Goal: Task Accomplishment & Management: Manage account settings

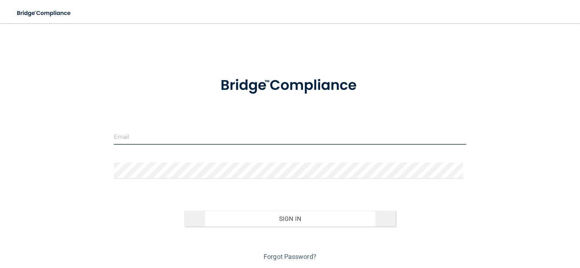
type input "[EMAIL_ADDRESS][DOMAIN_NAME]"
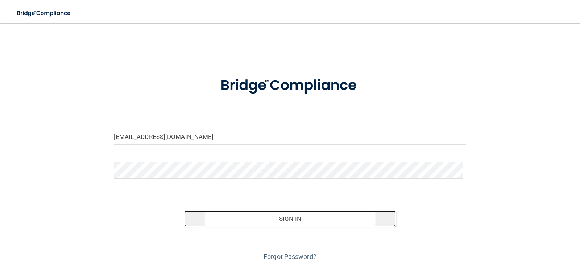
click at [297, 211] on button "Sign In" at bounding box center [290, 219] width 212 height 16
click at [295, 215] on button "Sign In" at bounding box center [290, 219] width 212 height 16
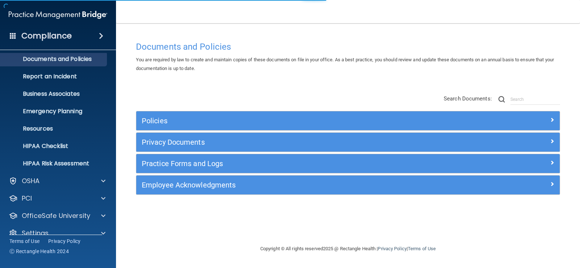
scroll to position [33, 0]
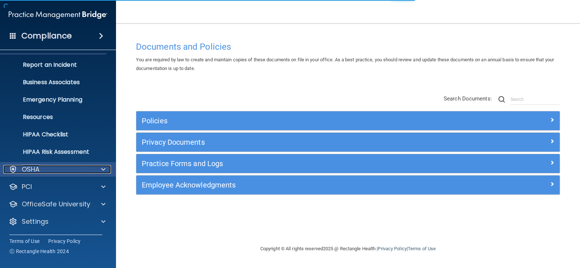
click at [49, 168] on div "OSHA" at bounding box center [48, 169] width 90 height 9
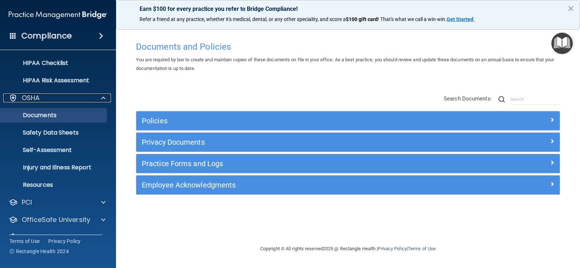
scroll to position [120, 0]
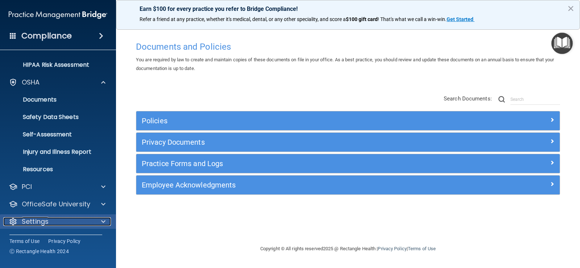
click at [57, 223] on div "Settings" at bounding box center [48, 221] width 90 height 9
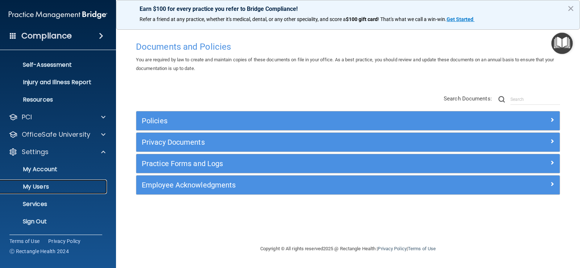
click at [49, 185] on p "My Users" at bounding box center [54, 186] width 99 height 7
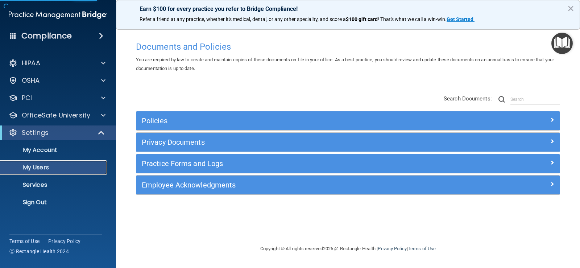
select select "20"
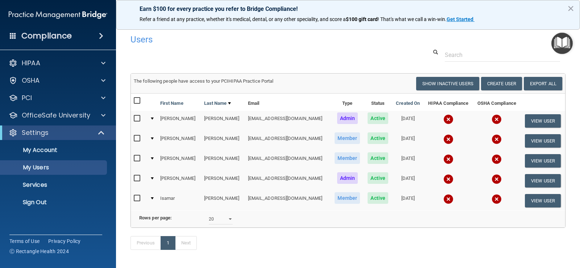
click at [137, 136] on input "checkbox" at bounding box center [138, 139] width 8 height 6
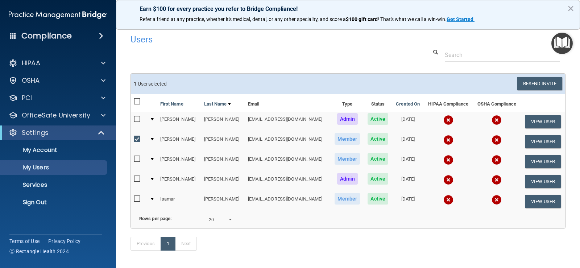
drag, startPoint x: 127, startPoint y: 137, endPoint x: 132, endPoint y: 138, distance: 5.2
click at [129, 137] on div "1 User selected Resend Invite Export All Create User Show Inactive Users First …" at bounding box center [348, 150] width 446 height 155
click at [134, 139] on input "checkbox" at bounding box center [138, 139] width 8 height 6
checkbox input "false"
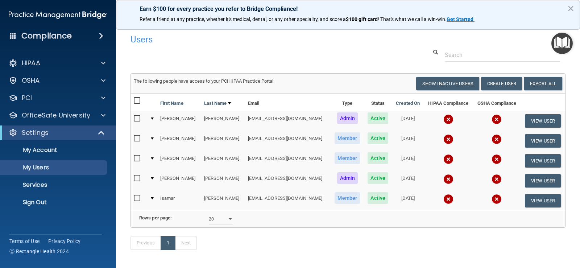
scroll to position [33, 0]
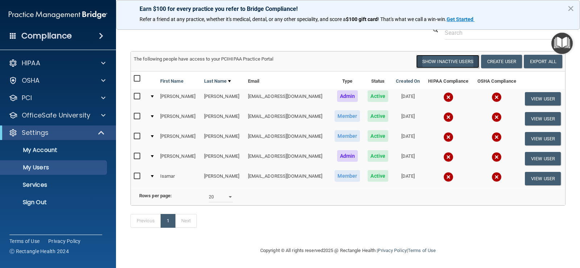
click at [460, 55] on button "Show Inactive Users" at bounding box center [447, 61] width 63 height 13
select select "20"
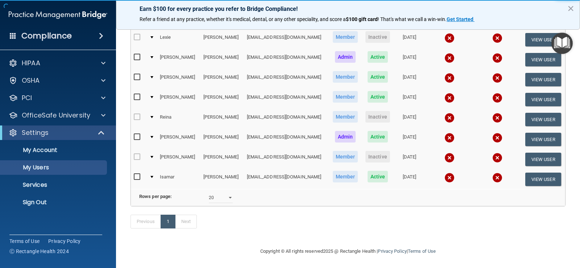
scroll to position [109, 0]
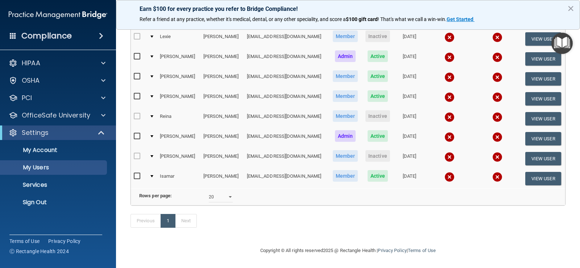
click at [154, 110] on td at bounding box center [152, 119] width 11 height 20
click at [528, 112] on button "View User" at bounding box center [544, 118] width 36 height 13
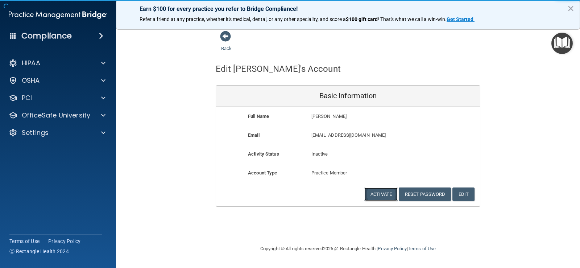
click at [378, 194] on button "Activate" at bounding box center [381, 194] width 33 height 13
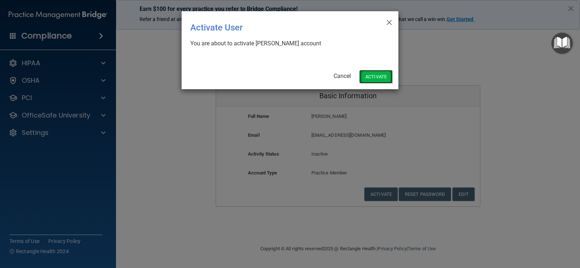
click at [376, 71] on button "Activate" at bounding box center [375, 76] width 33 height 13
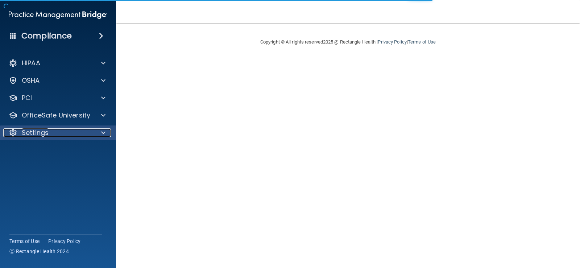
click at [41, 129] on p "Settings" at bounding box center [35, 132] width 27 height 9
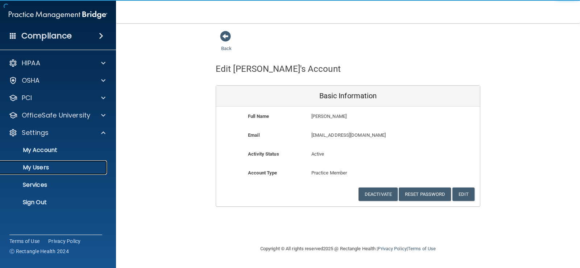
click at [38, 167] on p "My Users" at bounding box center [54, 167] width 99 height 7
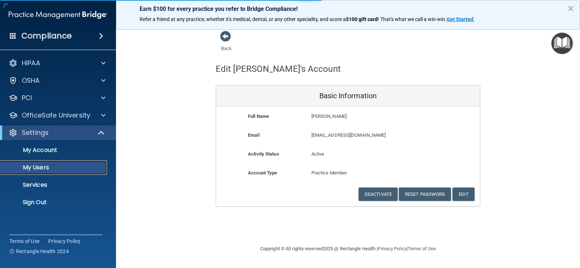
select select "20"
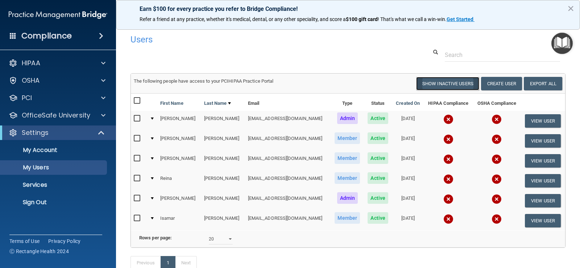
click at [434, 83] on button "Show Inactive Users" at bounding box center [447, 83] width 63 height 13
select select "20"
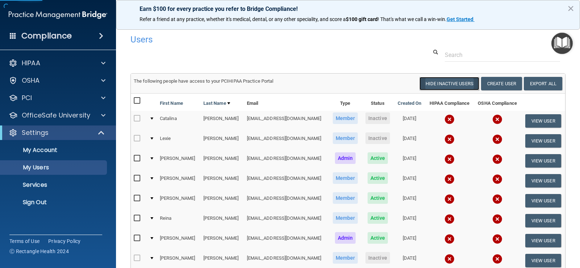
click at [425, 87] on button "Hide Inactive Users" at bounding box center [450, 83] width 60 height 13
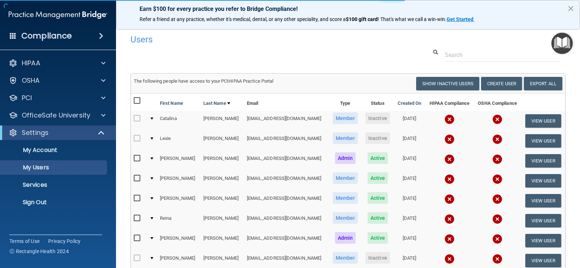
select select "20"
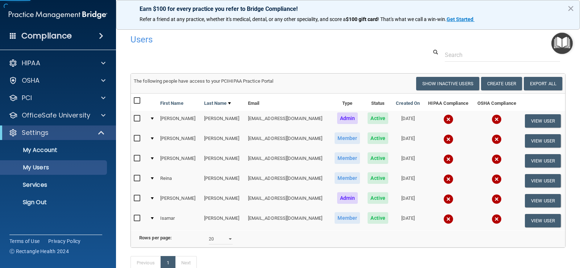
scroll to position [36, 0]
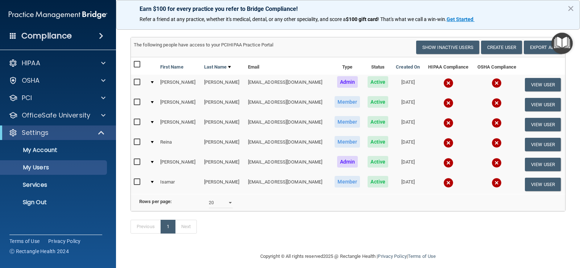
click at [135, 102] on input "checkbox" at bounding box center [138, 102] width 8 height 6
checkbox input "true"
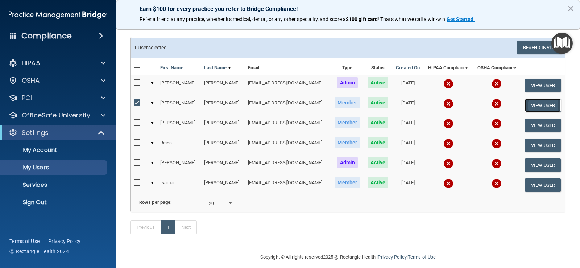
click at [546, 108] on button "View User" at bounding box center [543, 105] width 36 height 13
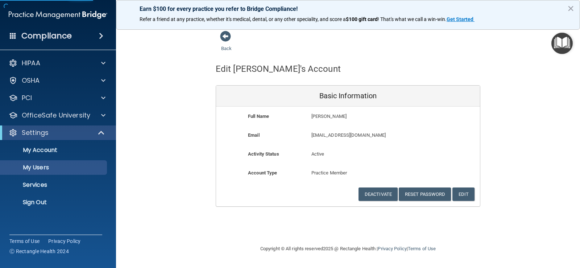
select select "20"
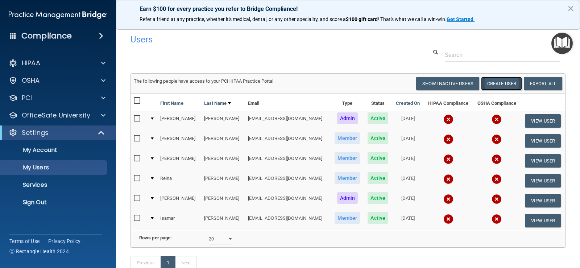
click at [493, 84] on button "Create User" at bounding box center [501, 83] width 41 height 13
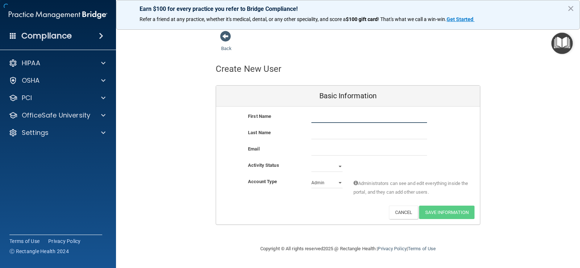
click at [323, 119] on input "text" at bounding box center [370, 117] width 116 height 11
type input "Roaa"
type input "Ahmed"
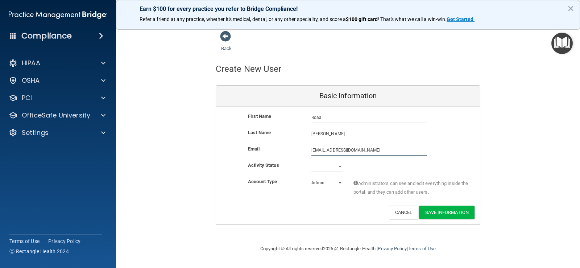
type input "roaaeltom95@gmail.com"
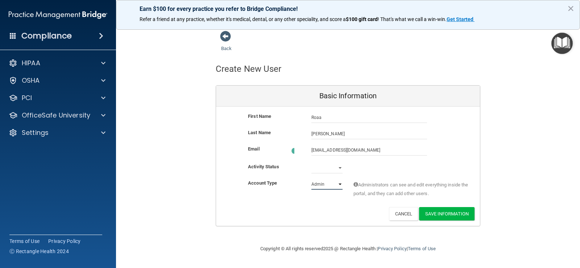
click at [320, 180] on select "Admin Member" at bounding box center [327, 184] width 31 height 11
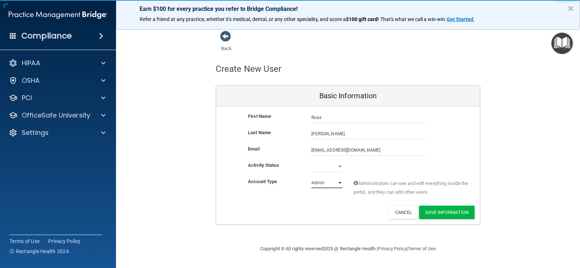
select select "practice_member"
click at [312, 177] on select "Admin Member" at bounding box center [327, 182] width 31 height 11
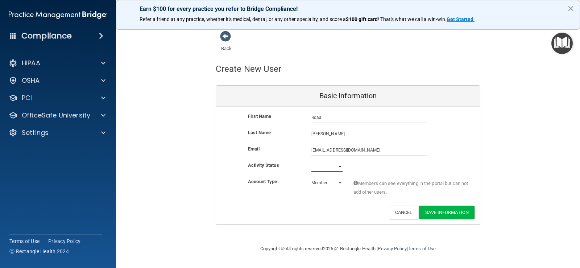
click at [327, 167] on select "Active Inactive" at bounding box center [327, 166] width 31 height 11
select select "active"
click at [312, 161] on select "Active Inactive" at bounding box center [327, 166] width 31 height 11
click at [441, 210] on button "Save Information" at bounding box center [446, 212] width 55 height 13
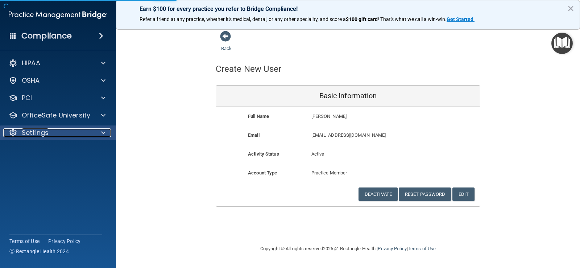
click at [49, 130] on div "Settings" at bounding box center [48, 132] width 90 height 9
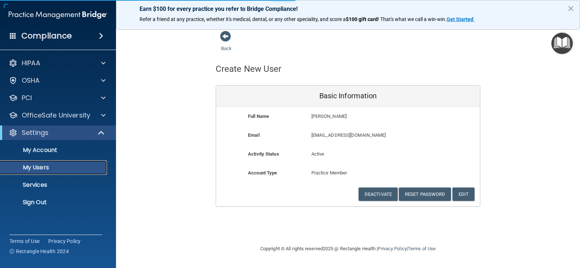
click at [45, 173] on link "My Users" at bounding box center [50, 167] width 114 height 15
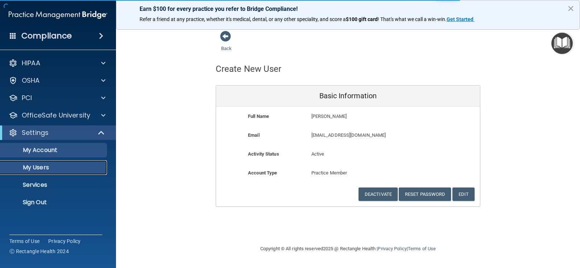
select select "20"
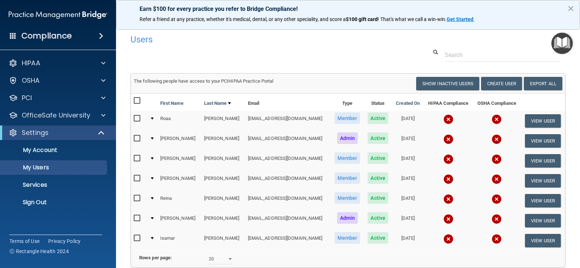
click at [137, 240] on input "checkbox" at bounding box center [138, 238] width 8 height 6
checkbox input "true"
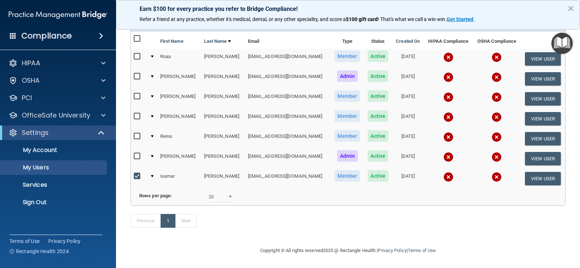
scroll to position [73, 0]
click at [139, 94] on input "checkbox" at bounding box center [138, 97] width 8 height 6
checkbox input "true"
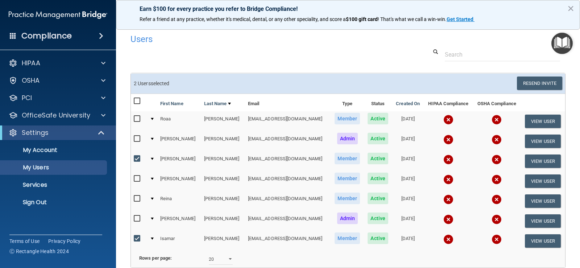
scroll to position [0, 0]
click at [525, 158] on button "View User" at bounding box center [543, 161] width 36 height 13
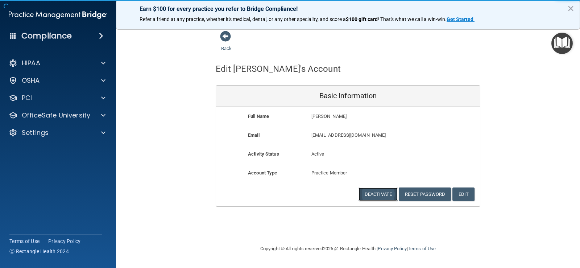
click at [387, 195] on button "Deactivate" at bounding box center [378, 194] width 39 height 13
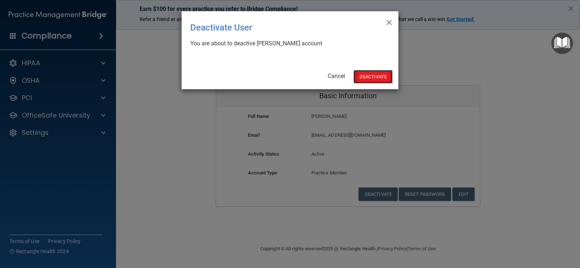
click at [376, 74] on button "Deactivate" at bounding box center [373, 76] width 39 height 13
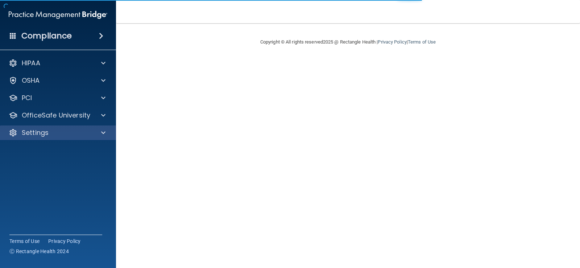
click at [55, 137] on div "Settings" at bounding box center [58, 133] width 116 height 15
click at [34, 137] on div "Settings" at bounding box center [58, 133] width 116 height 15
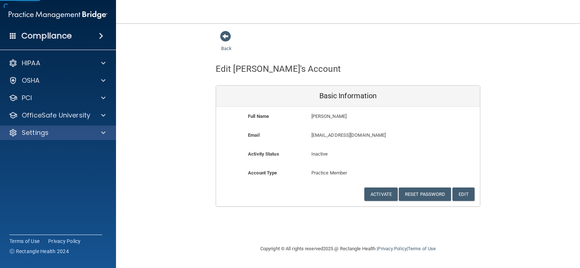
click at [48, 126] on div "HIPAA Documents and Policies Report an Incident Business Associates Emergency P…" at bounding box center [58, 99] width 116 height 93
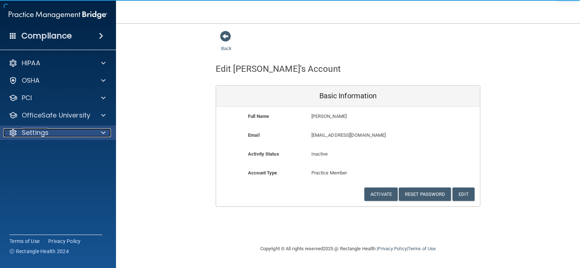
click at [49, 130] on div "Settings" at bounding box center [48, 132] width 90 height 9
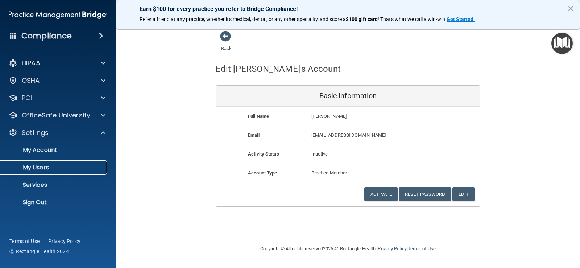
click at [45, 171] on p "My Users" at bounding box center [54, 167] width 99 height 7
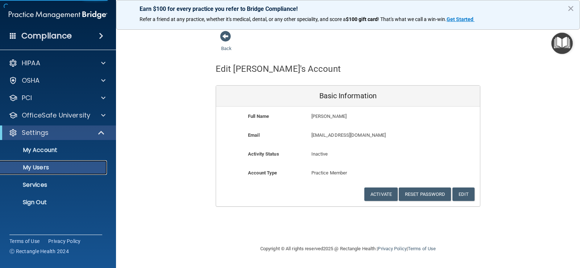
select select "20"
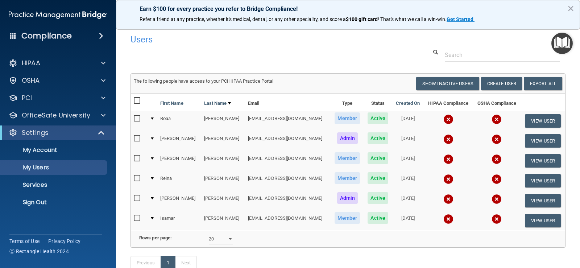
click at [139, 216] on input "checkbox" at bounding box center [138, 218] width 8 height 6
checkbox input "true"
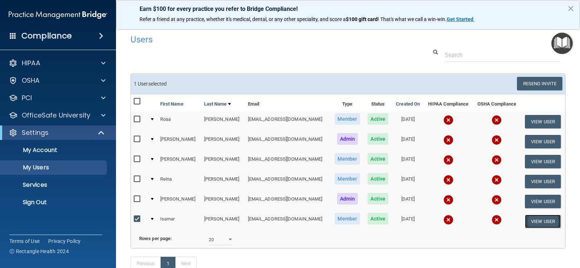
click at [535, 220] on button "View User" at bounding box center [543, 221] width 36 height 13
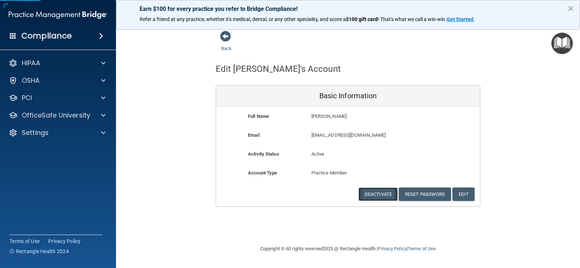
click at [381, 195] on button "Deactivate" at bounding box center [378, 194] width 39 height 13
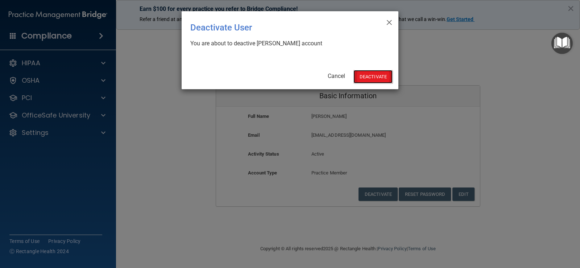
click at [379, 79] on button "Deactivate" at bounding box center [373, 76] width 39 height 13
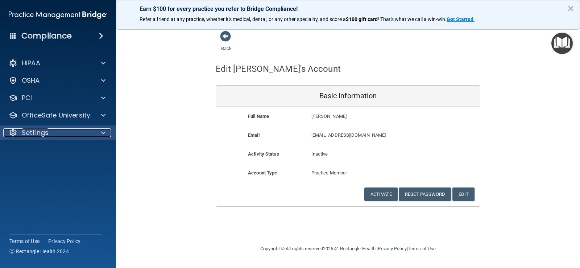
click at [55, 134] on div "Settings" at bounding box center [48, 132] width 90 height 9
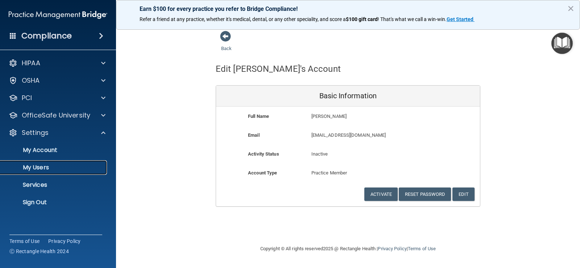
click at [41, 173] on link "My Users" at bounding box center [50, 167] width 114 height 15
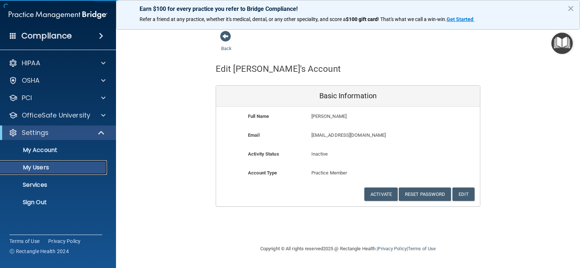
select select "20"
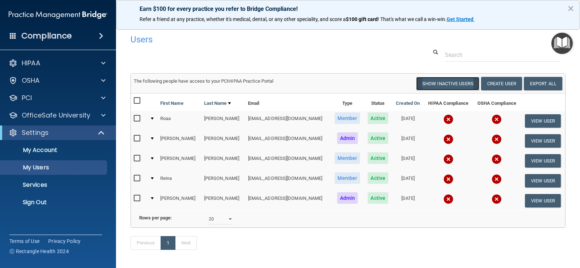
click at [435, 88] on button "Show Inactive Users" at bounding box center [447, 83] width 63 height 13
select select "20"
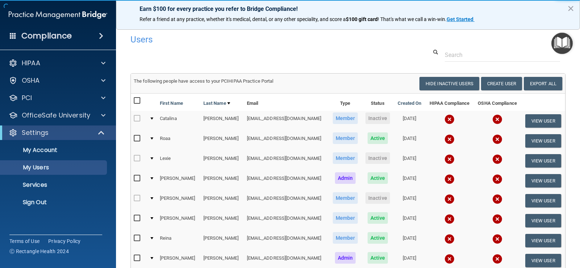
scroll to position [36, 0]
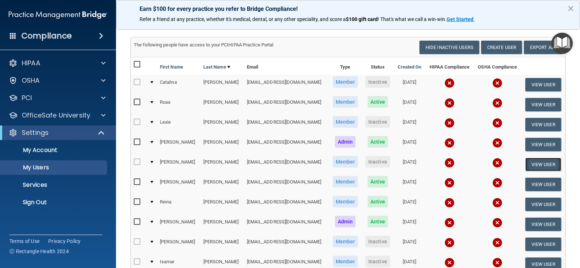
click at [536, 163] on button "View User" at bounding box center [544, 164] width 36 height 13
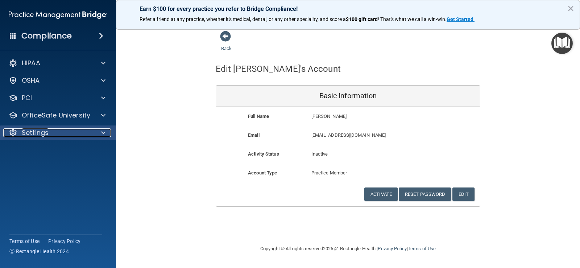
click at [29, 129] on p "Settings" at bounding box center [35, 132] width 27 height 9
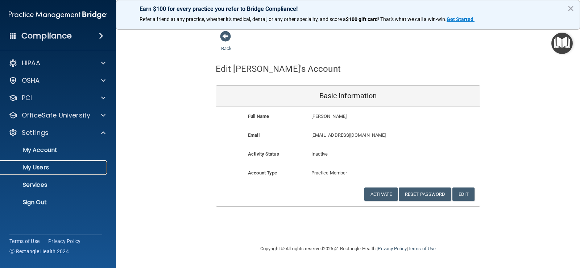
click at [42, 172] on link "My Users" at bounding box center [50, 167] width 114 height 15
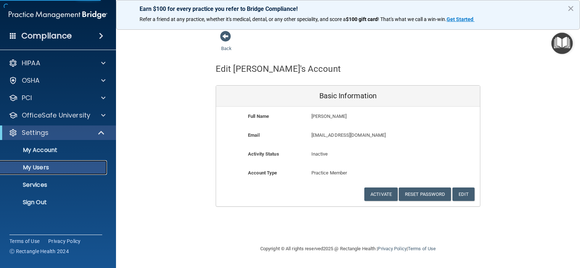
select select "20"
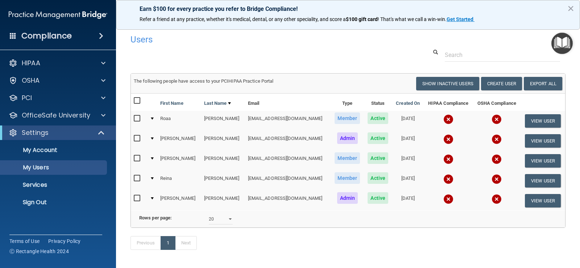
click at [136, 98] on input "checkbox" at bounding box center [138, 101] width 8 height 6
checkbox input "true"
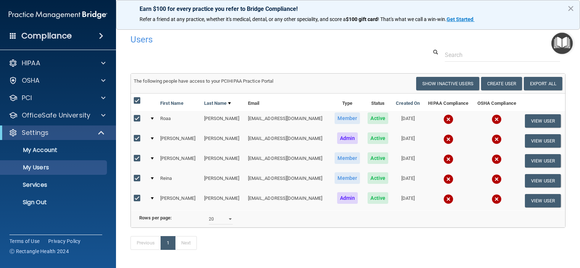
checkbox input "true"
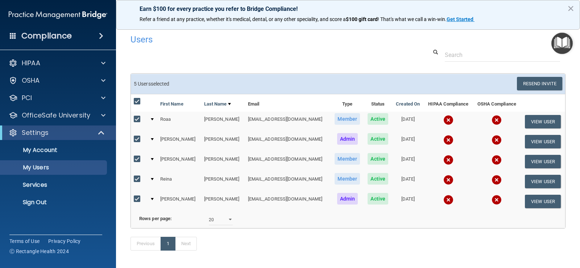
click at [136, 198] on input "checkbox" at bounding box center [138, 199] width 8 height 6
checkbox input "false"
click at [140, 137] on input "checkbox" at bounding box center [138, 139] width 8 height 6
checkbox input "false"
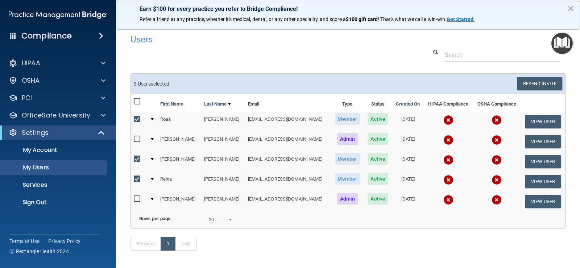
scroll to position [34, 0]
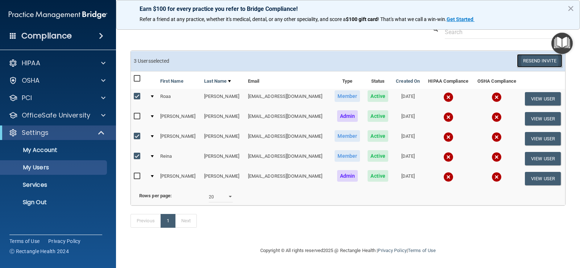
click at [542, 54] on button "Resend Invite" at bounding box center [539, 60] width 45 height 13
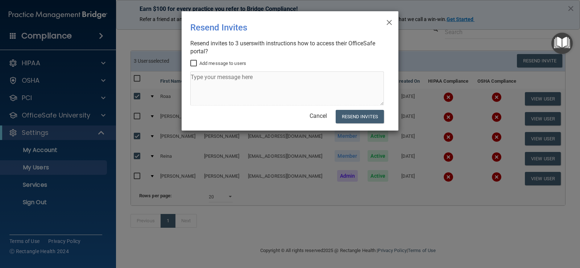
click at [198, 64] on input "Add message to users" at bounding box center [194, 64] width 8 height 6
checkbox input "true"
click at [207, 83] on textarea at bounding box center [287, 88] width 194 height 34
click at [198, 77] on textarea "PLease complete OSHA and HIPPA training before end of week. thanks!" at bounding box center [287, 88] width 194 height 34
click at [300, 93] on textarea "Please complete OSHA and HIPPA training before end of week. thanks!" at bounding box center [287, 88] width 194 height 34
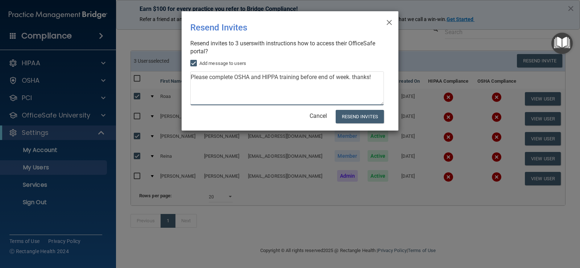
click at [373, 85] on textarea "Please complete OSHA and HIPPA training before end of week. thanks!" at bounding box center [287, 88] width 194 height 34
type textarea "Please complete OSHA and HIPPA training before end of week. thanks!"
click at [363, 117] on button "Resend Invites" at bounding box center [360, 116] width 48 height 13
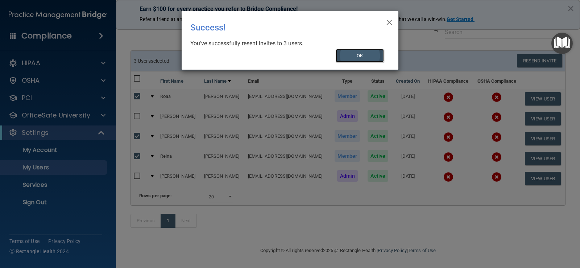
click at [378, 56] on button "OK" at bounding box center [360, 55] width 49 height 13
